Goal: Communication & Community: Answer question/provide support

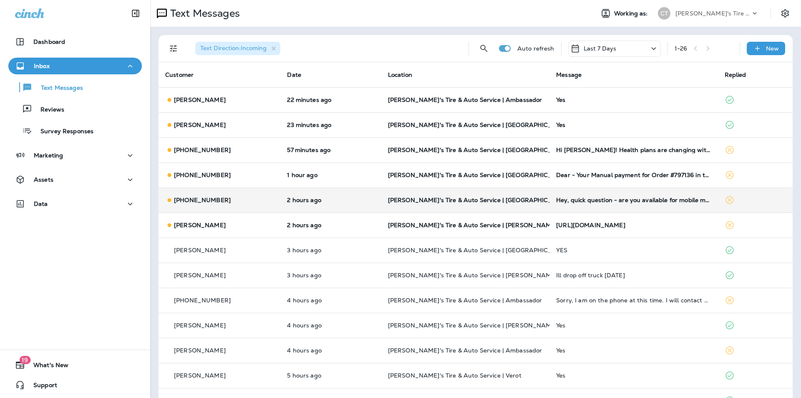
click at [527, 194] on td "[PERSON_NAME]'s Tire & Auto Service | [GEOGRAPHIC_DATA]" at bounding box center [465, 199] width 168 height 25
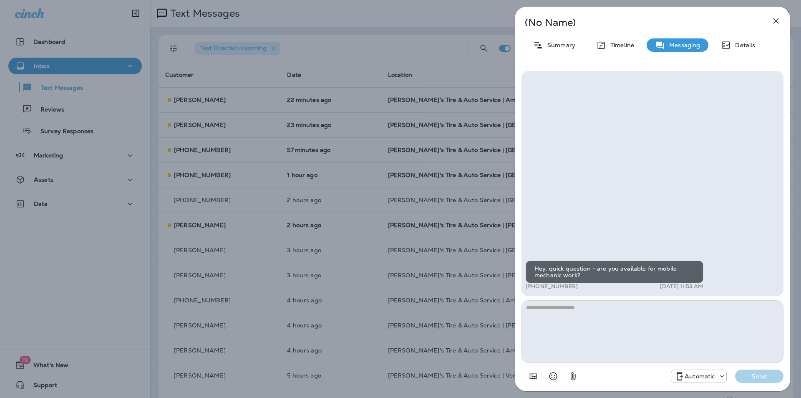
click at [777, 20] on icon "button" at bounding box center [775, 20] width 5 height 5
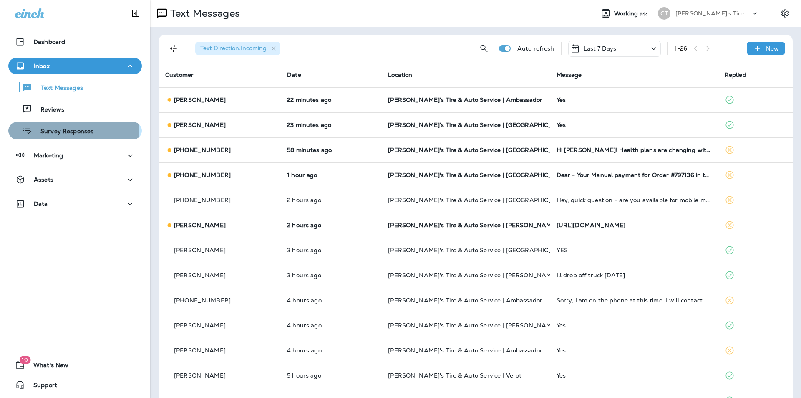
click at [65, 132] on p "Survey Responses" at bounding box center [62, 132] width 61 height 8
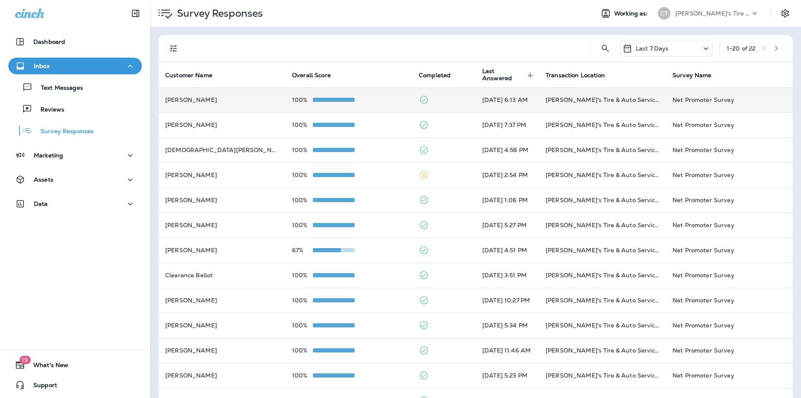
click at [442, 96] on td at bounding box center [443, 99] width 63 height 25
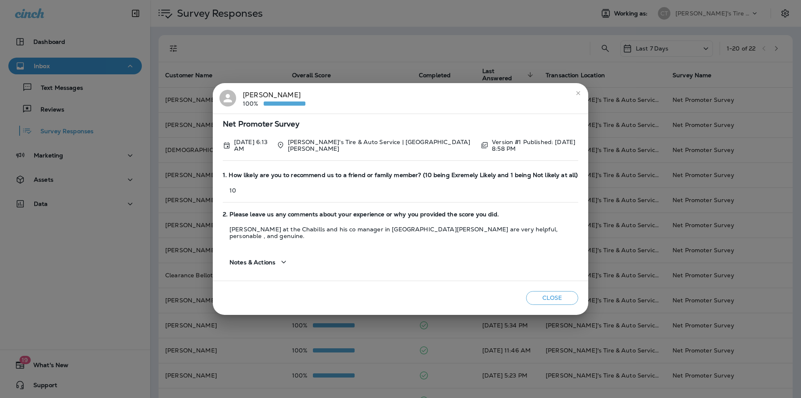
click at [578, 96] on icon "close" at bounding box center [578, 93] width 7 height 7
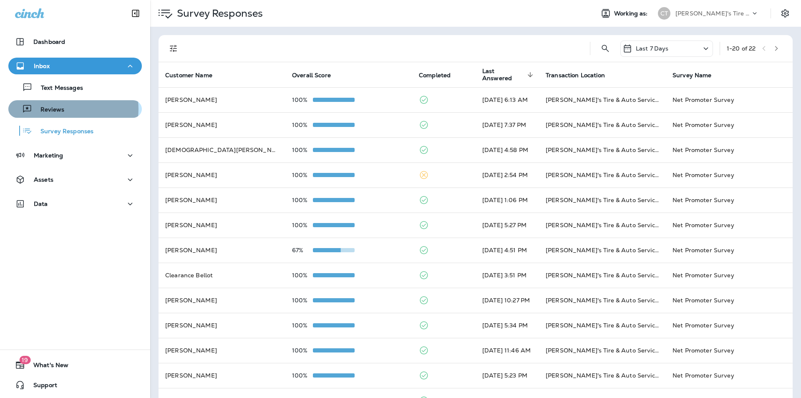
click at [68, 109] on div "Reviews" at bounding box center [75, 109] width 127 height 13
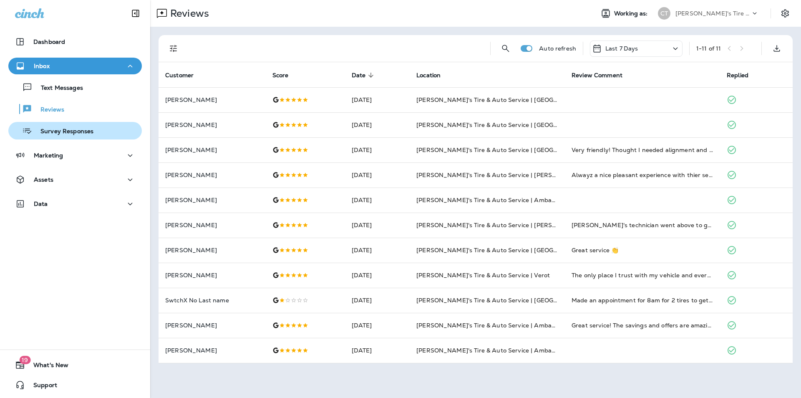
click at [77, 128] on p "Survey Responses" at bounding box center [62, 132] width 61 height 8
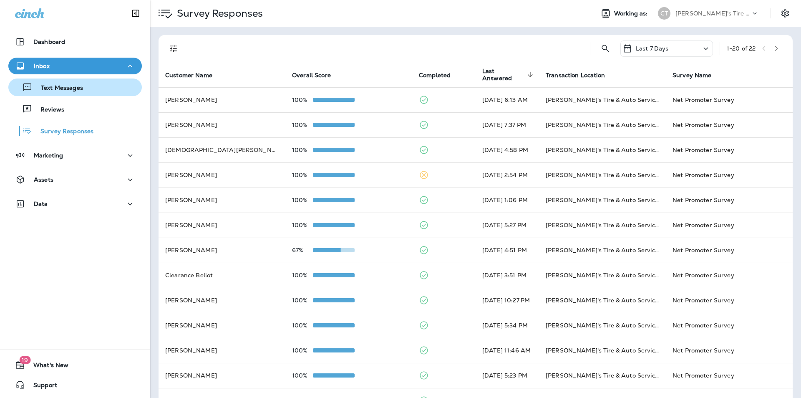
click at [71, 94] on button "Text Messages" at bounding box center [74, 87] width 133 height 18
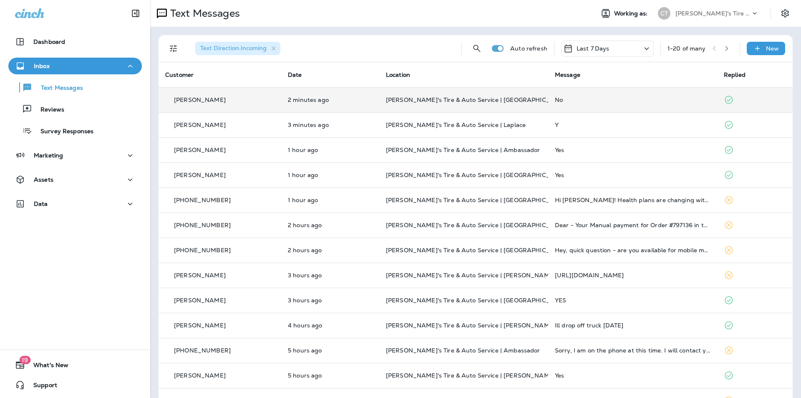
click at [618, 98] on div "No" at bounding box center [633, 99] width 156 height 7
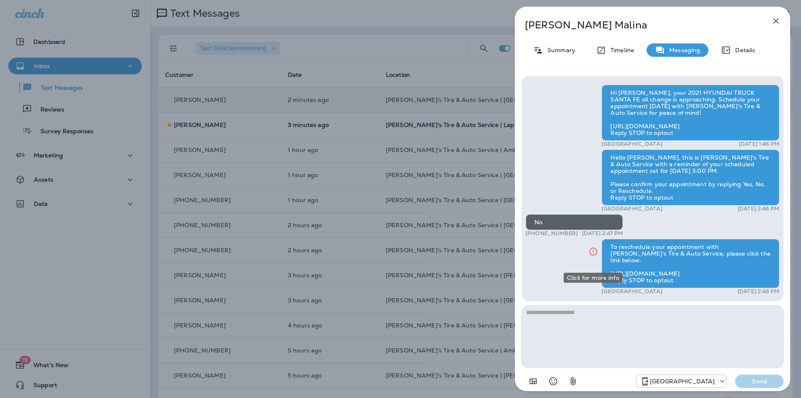
click at [593, 255] on icon "Click for more info" at bounding box center [593, 251] width 8 height 8
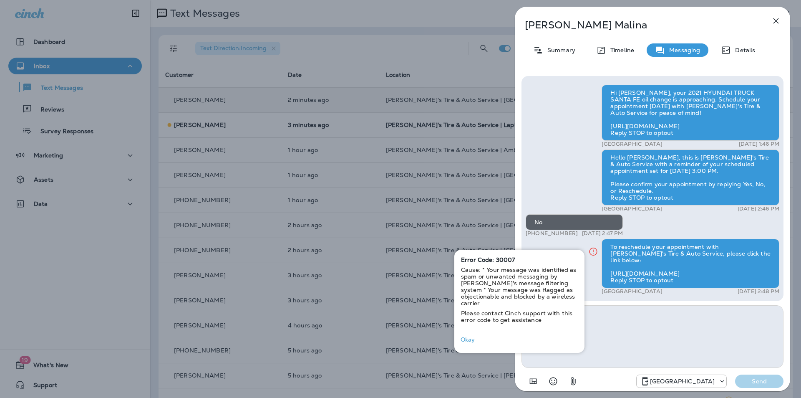
click at [543, 66] on div "[PERSON_NAME] Summary Timeline Messaging Details Hi [PERSON_NAME], your 2021 HY…" at bounding box center [652, 201] width 275 height 389
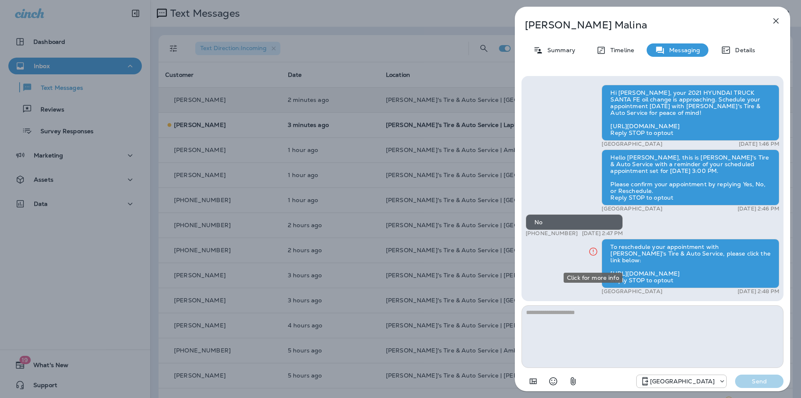
click at [592, 257] on icon "Click for more info" at bounding box center [593, 251] width 10 height 10
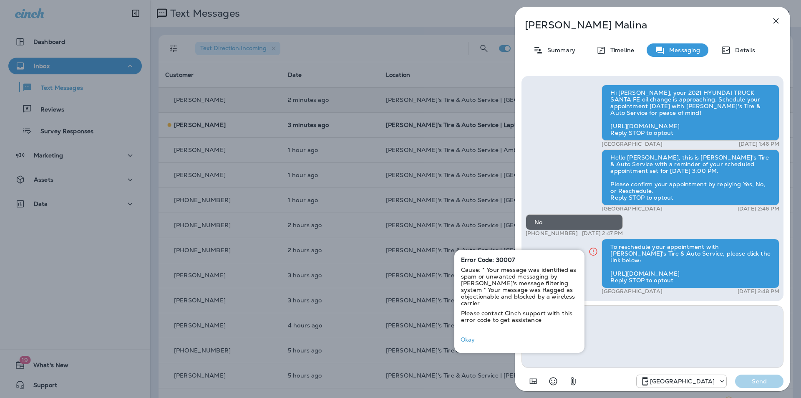
click at [468, 338] on button "Okay" at bounding box center [467, 339] width 27 height 13
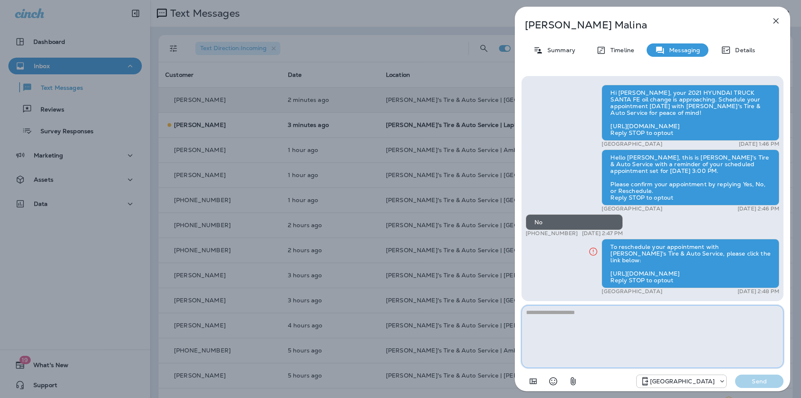
click at [540, 318] on textarea at bounding box center [652, 336] width 262 height 63
click at [564, 313] on textarea "**********" at bounding box center [652, 336] width 262 height 63
type textarea "**********"
click at [762, 384] on p "Send" at bounding box center [759, 381] width 35 height 8
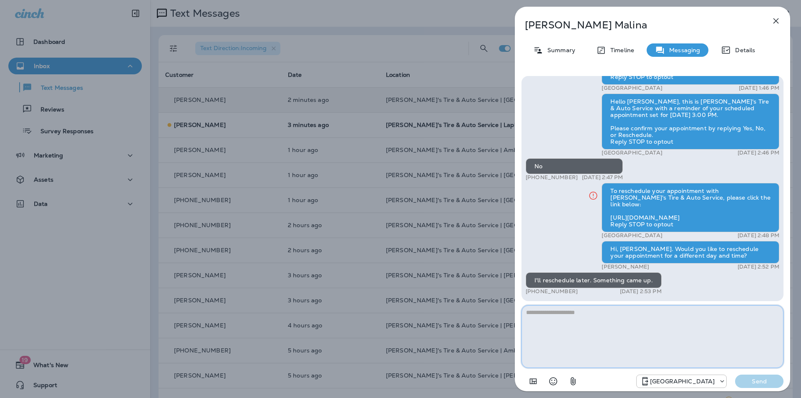
click at [543, 317] on textarea at bounding box center [652, 336] width 262 height 63
type textarea "**********"
click at [760, 379] on p "Send" at bounding box center [759, 381] width 35 height 8
